Goal: Complete application form

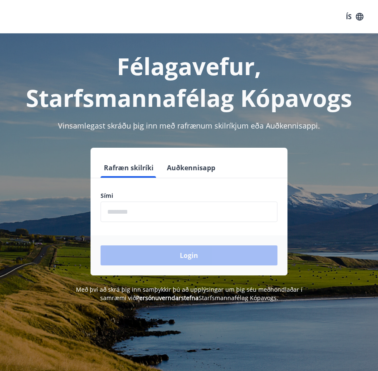
click at [128, 212] on input "phone" at bounding box center [189, 212] width 177 height 20
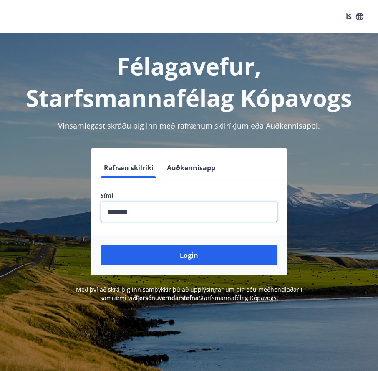
type input "********"
click at [101, 245] on button "Login" at bounding box center [189, 255] width 177 height 20
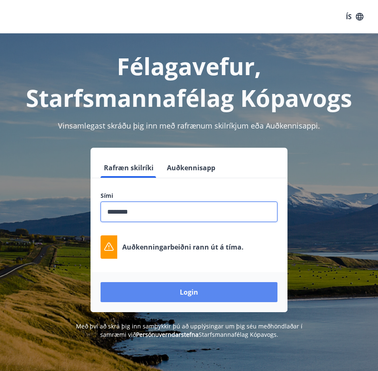
click at [194, 290] on button "Login" at bounding box center [189, 292] width 177 height 20
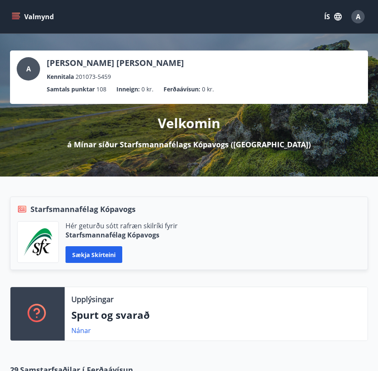
click at [15, 14] on icon "menu" at bounding box center [16, 17] width 8 height 8
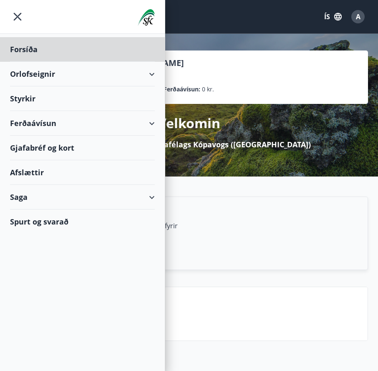
click at [34, 99] on div "Styrkir" at bounding box center [82, 98] width 145 height 25
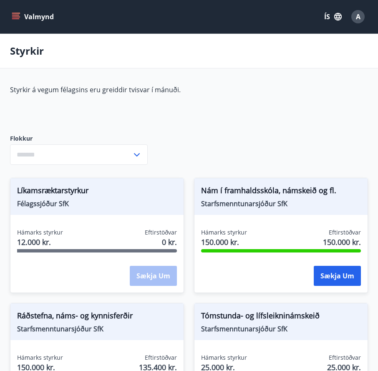
type input "***"
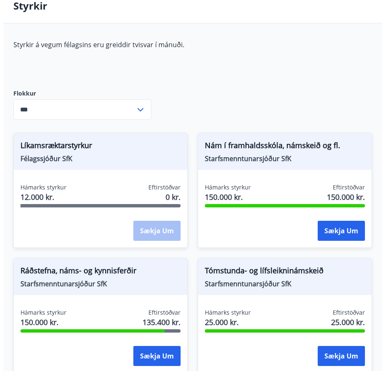
scroll to position [44, 0]
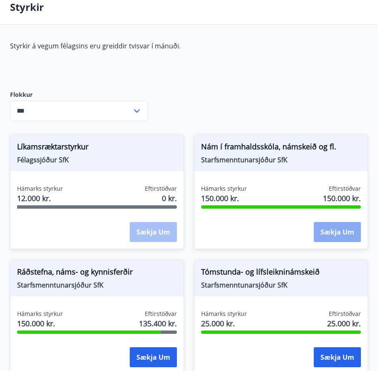
click at [333, 233] on button "Sækja um" at bounding box center [337, 232] width 47 height 20
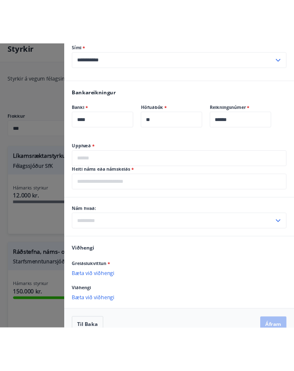
scroll to position [407, 0]
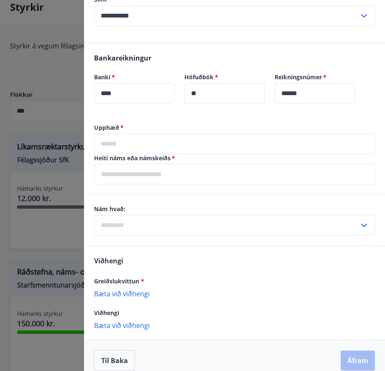
click at [211, 354] on div "Til baka Áfram" at bounding box center [234, 360] width 281 height 21
click at [107, 134] on input "text" at bounding box center [234, 144] width 281 height 20
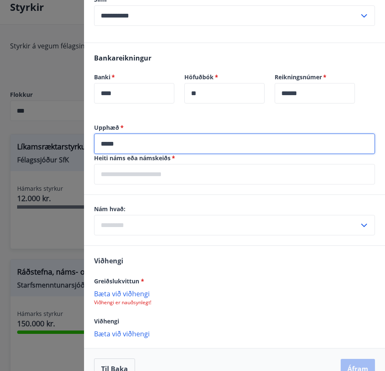
type input "*****"
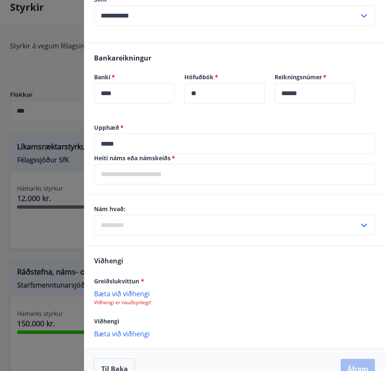
drag, startPoint x: 332, startPoint y: 296, endPoint x: 295, endPoint y: 294, distance: 37.6
click at [295, 299] on p "Viðhengi er nauðsynlegt!" at bounding box center [234, 302] width 281 height 7
click at [294, 299] on p "Viðhengi er nauðsynlegt!" at bounding box center [234, 302] width 281 height 7
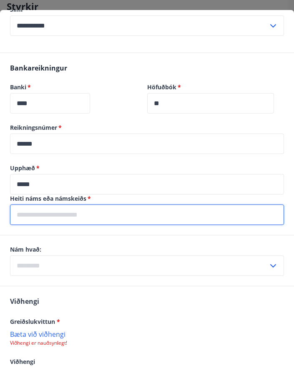
click at [21, 207] on input "text" at bounding box center [147, 215] width 274 height 20
type input "*"
type input "**********"
click at [268, 261] on icon at bounding box center [273, 266] width 10 height 10
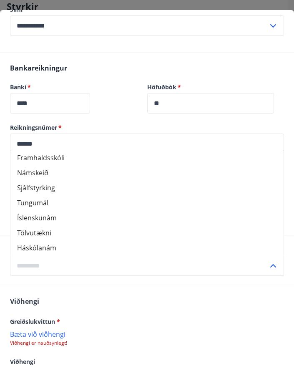
click at [37, 166] on li "Námskeið" at bounding box center [146, 172] width 273 height 15
type input "********"
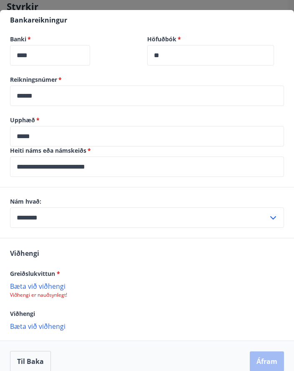
scroll to position [456, 0]
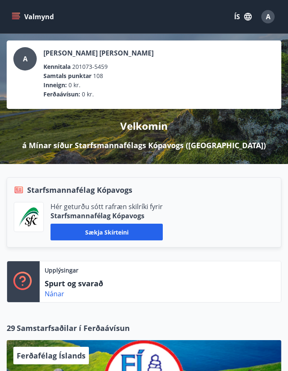
click at [16, 14] on icon "menu" at bounding box center [16, 17] width 8 height 8
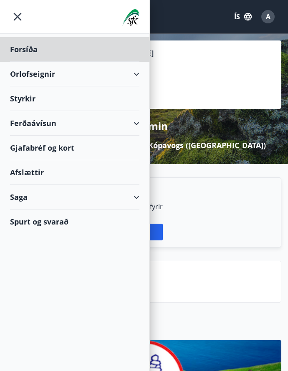
click at [41, 101] on div "Styrkir" at bounding box center [74, 98] width 129 height 25
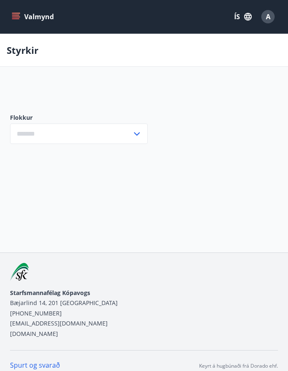
type input "***"
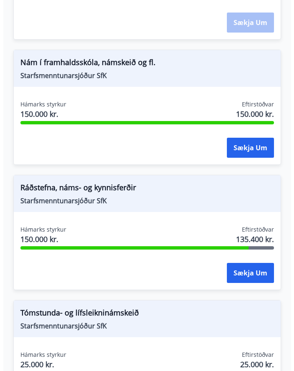
scroll to position [251, 0]
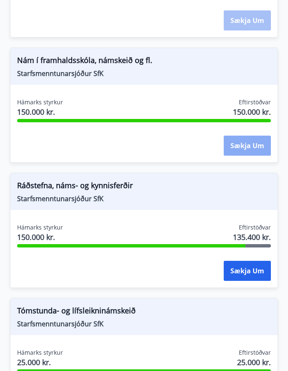
click at [234, 145] on button "Sækja um" at bounding box center [247, 146] width 47 height 20
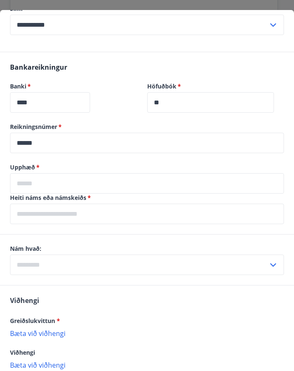
scroll to position [418, 0]
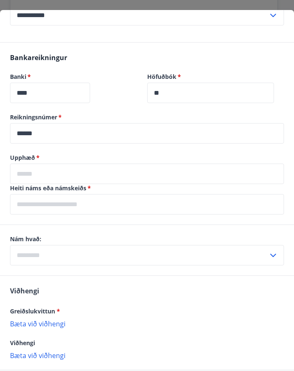
click at [19, 164] on input "text" at bounding box center [147, 174] width 274 height 20
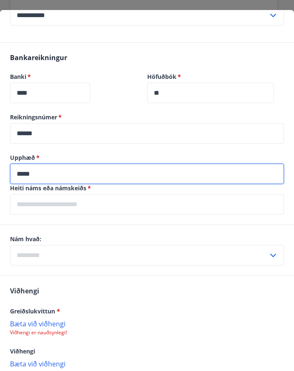
type input "*****"
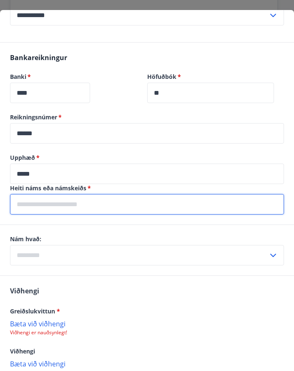
click at [40, 201] on input "text" at bounding box center [147, 204] width 274 height 20
type input "**********"
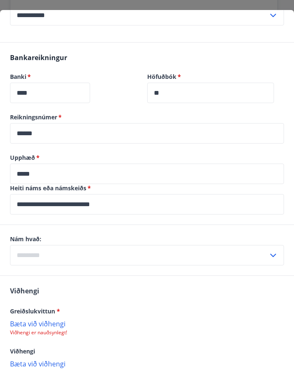
click at [268, 251] on icon at bounding box center [273, 256] width 10 height 10
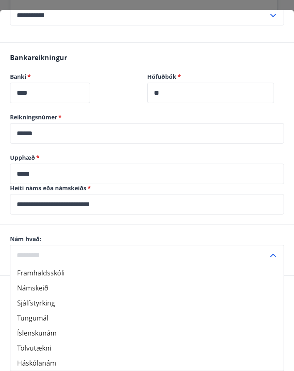
click at [41, 281] on li "Námskeið" at bounding box center [146, 288] width 273 height 15
type input "********"
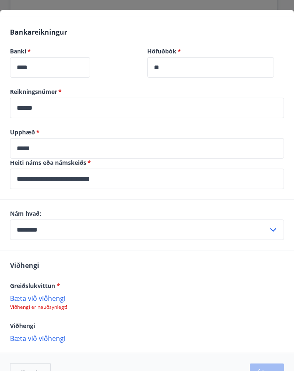
scroll to position [456, 0]
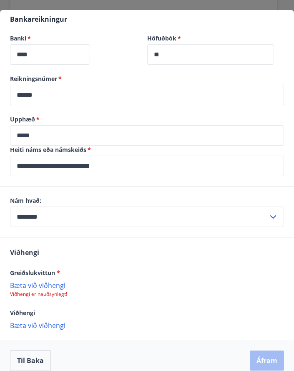
click at [34, 281] on p "Bæta við viðhengi" at bounding box center [147, 285] width 274 height 8
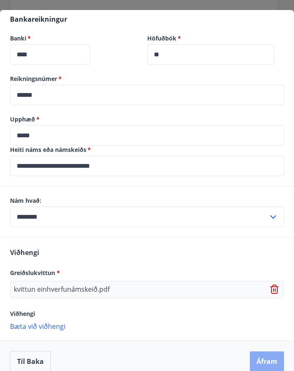
click at [251, 353] on button "Áfram" at bounding box center [267, 362] width 34 height 20
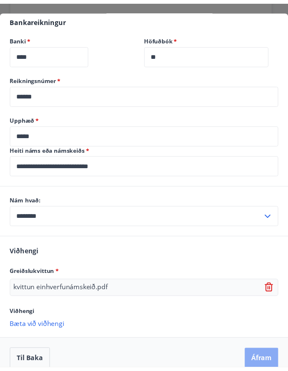
scroll to position [9, 0]
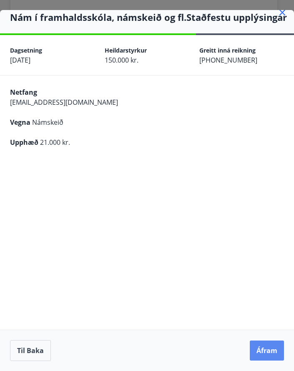
click at [259, 351] on button "Áfram" at bounding box center [267, 351] width 34 height 20
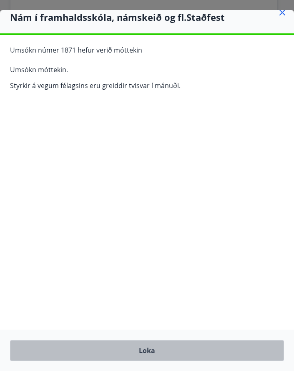
click at [150, 350] on button "Loka" at bounding box center [147, 350] width 274 height 21
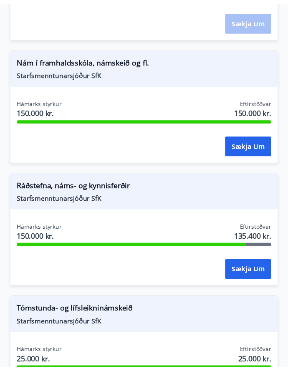
scroll to position [0, 0]
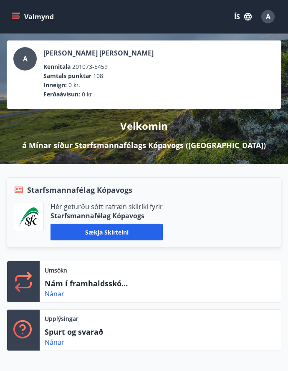
click at [12, 13] on icon "menu" at bounding box center [16, 17] width 8 height 8
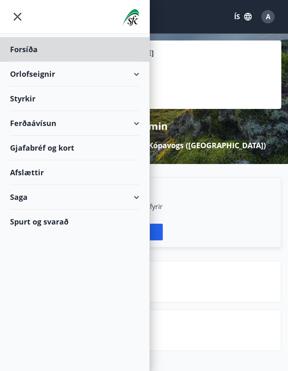
click at [38, 98] on div "Styrkir" at bounding box center [74, 98] width 129 height 25
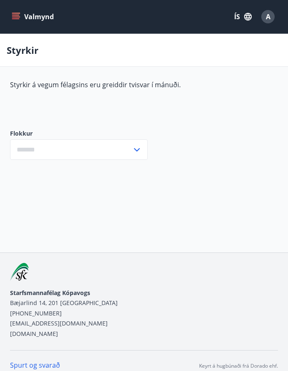
type input "***"
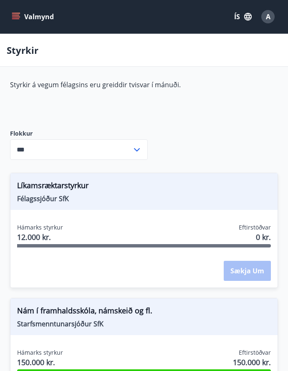
click at [134, 151] on icon at bounding box center [137, 150] width 10 height 10
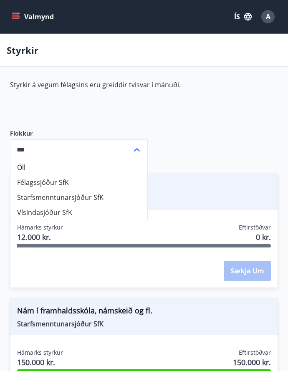
click at [136, 148] on icon at bounding box center [137, 150] width 10 height 10
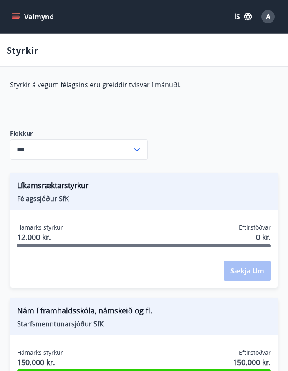
click at [15, 14] on icon "menu" at bounding box center [16, 17] width 8 height 8
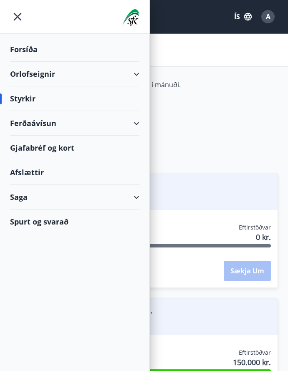
click at [44, 223] on div "Spurt og svarað" at bounding box center [74, 222] width 129 height 24
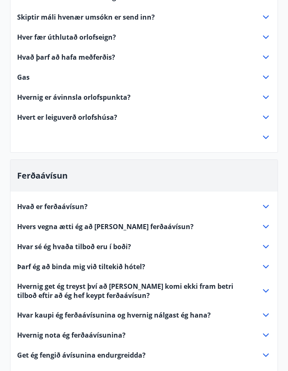
scroll to position [418, 0]
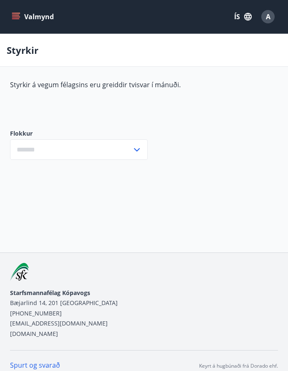
type input "***"
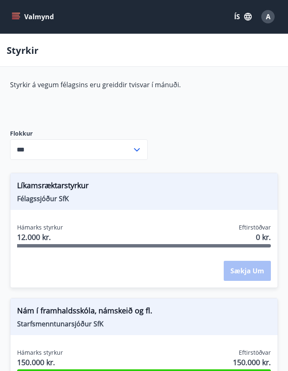
click at [18, 16] on icon "menu" at bounding box center [16, 17] width 8 height 8
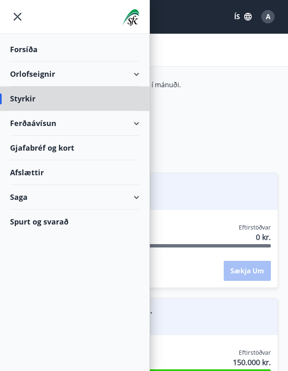
click at [27, 51] on div "Forsíða" at bounding box center [74, 49] width 129 height 25
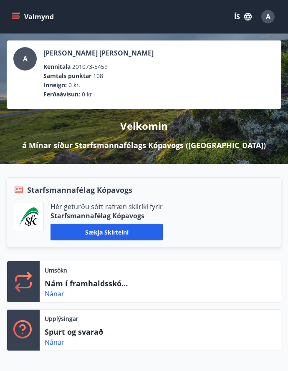
click at [18, 13] on icon "menu" at bounding box center [16, 17] width 8 height 8
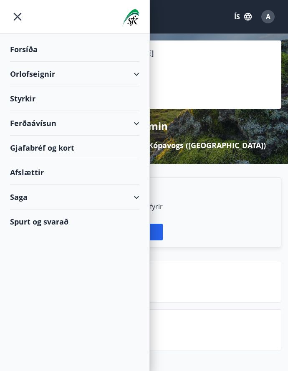
click at [135, 16] on img at bounding box center [130, 17] width 17 height 17
